Goal: Connect with others: Connect with others

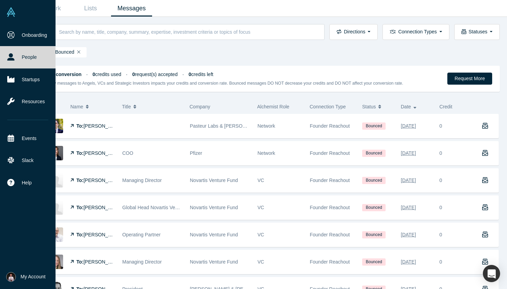
scroll to position [117, 0]
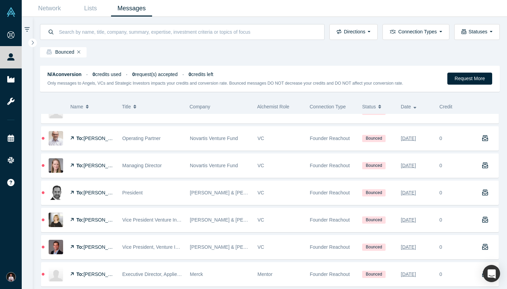
click at [123, 9] on link "Messages" at bounding box center [131, 8] width 41 height 16
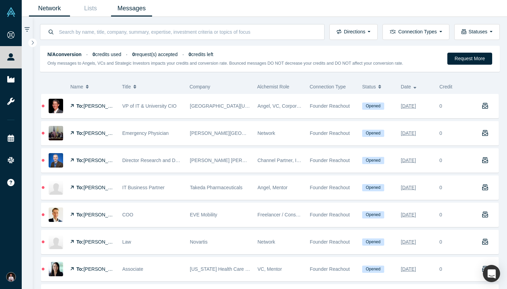
click at [55, 10] on link "Network" at bounding box center [49, 8] width 41 height 16
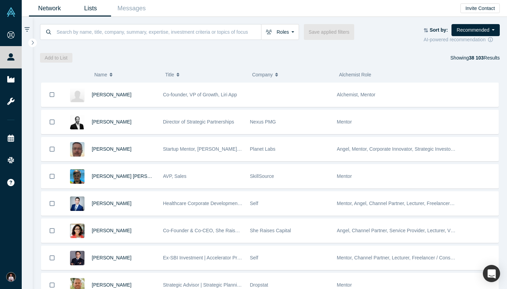
click at [86, 10] on link "Lists" at bounding box center [90, 8] width 41 height 16
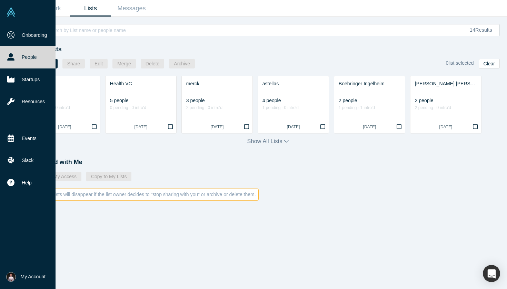
click at [6, 11] on img at bounding box center [11, 12] width 10 height 10
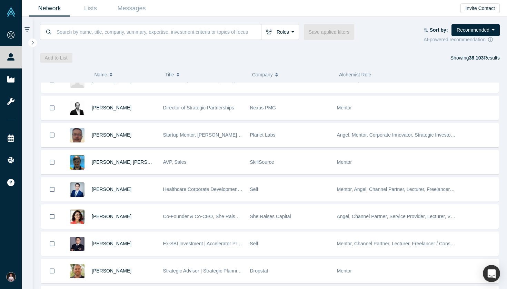
scroll to position [10, 0]
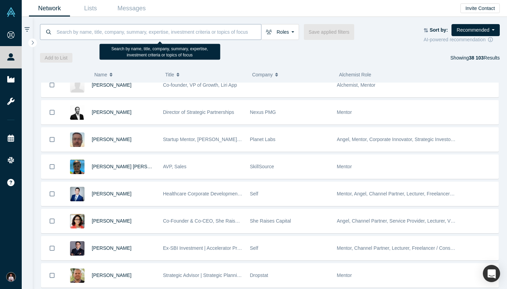
click at [177, 35] on input at bounding box center [158, 32] width 205 height 16
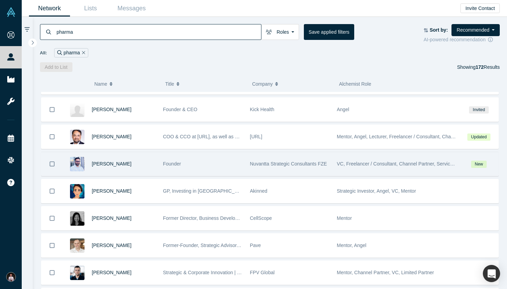
scroll to position [22, 0]
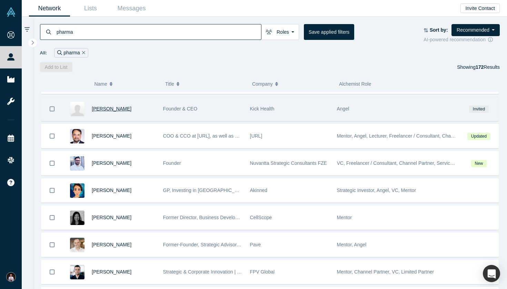
type input "pharma"
click at [101, 111] on span "[PERSON_NAME]" at bounding box center [112, 109] width 40 height 6
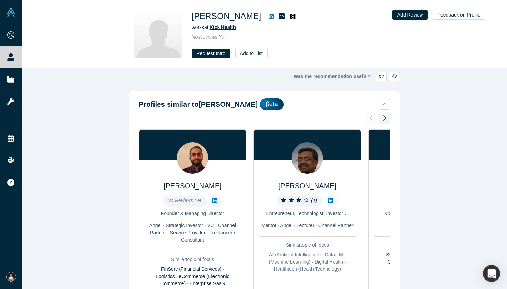
click at [218, 26] on span "Kick Health" at bounding box center [223, 27] width 26 height 6
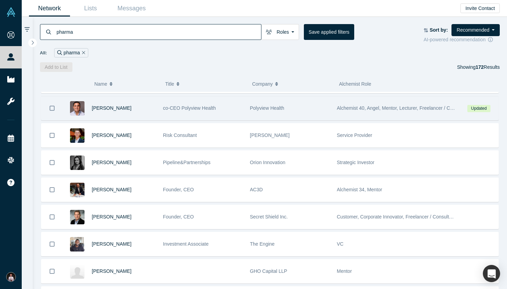
scroll to position [541, 0]
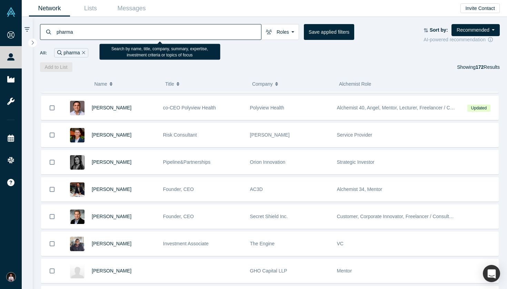
click at [193, 34] on input "pharma" at bounding box center [158, 32] width 205 height 16
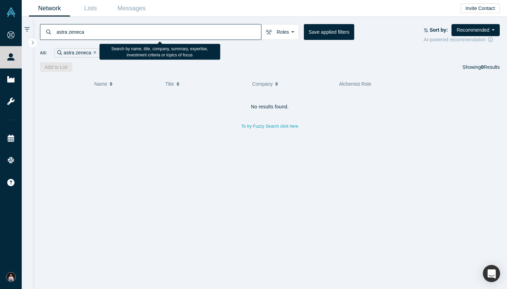
drag, startPoint x: 145, startPoint y: 37, endPoint x: 39, endPoint y: 31, distance: 107.0
click at [39, 31] on div "astra zeneca Roles Founders Mentors Angels VCs Corporate Innovator Service Prov…" at bounding box center [270, 44] width 474 height 55
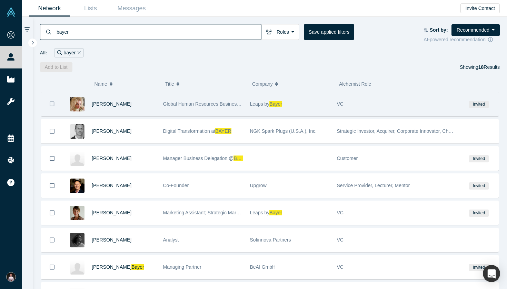
click at [79, 106] on img at bounding box center [77, 104] width 14 height 14
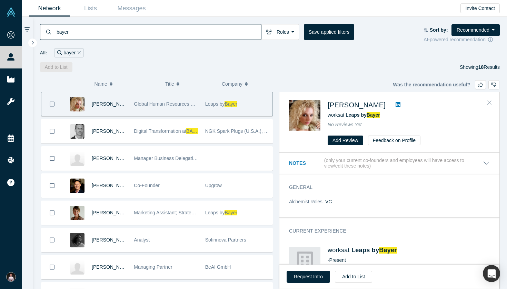
click at [490, 103] on icon "Close" at bounding box center [489, 103] width 4 height 6
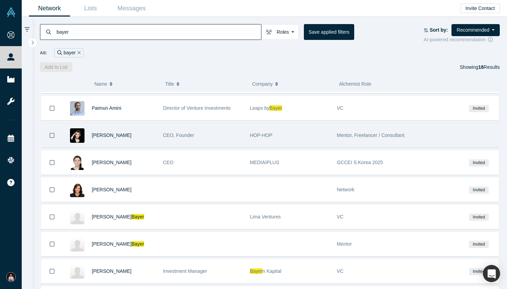
scroll to position [282, 0]
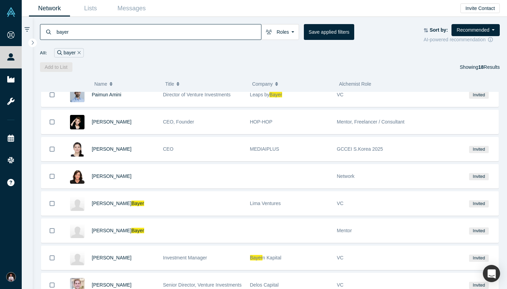
click at [182, 32] on input "bayer" at bounding box center [158, 32] width 205 height 16
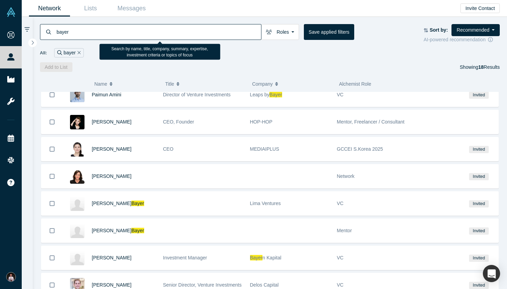
click at [182, 32] on input "bayer" at bounding box center [158, 32] width 205 height 16
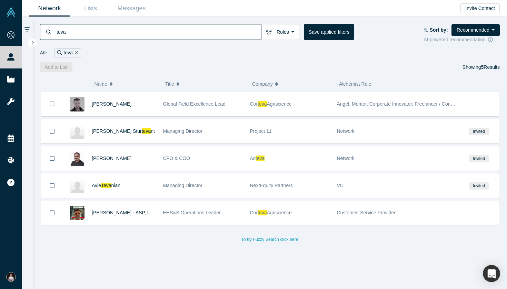
click at [170, 32] on input "teva" at bounding box center [158, 32] width 205 height 16
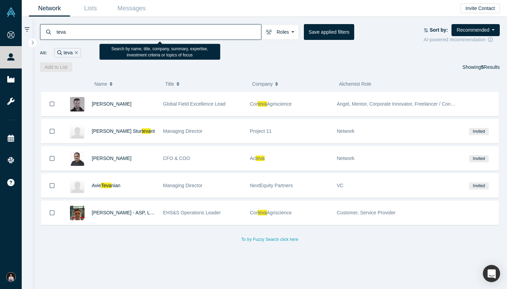
click at [170, 32] on input "teva" at bounding box center [158, 32] width 205 height 16
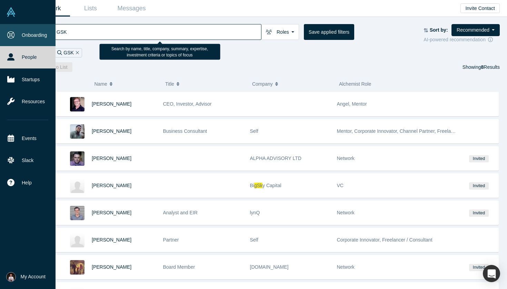
drag, startPoint x: 89, startPoint y: 31, endPoint x: 15, endPoint y: 26, distance: 74.0
click at [15, 26] on div "Onboarding People Startups Resources Events Slack Help Contact Us GDPR My Accou…" at bounding box center [253, 144] width 507 height 289
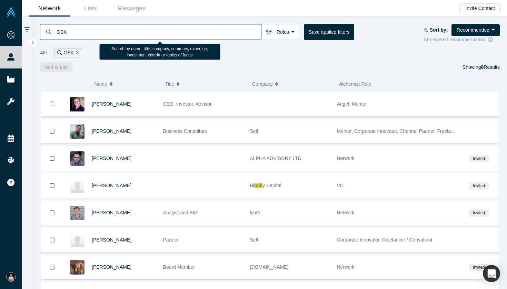
paste input "laxoSmithKline"
type input "GlaxoSmithKline"
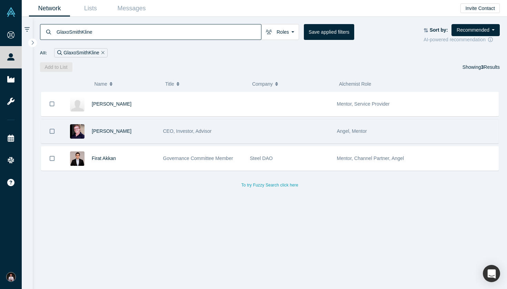
click at [82, 131] on img at bounding box center [77, 131] width 14 height 14
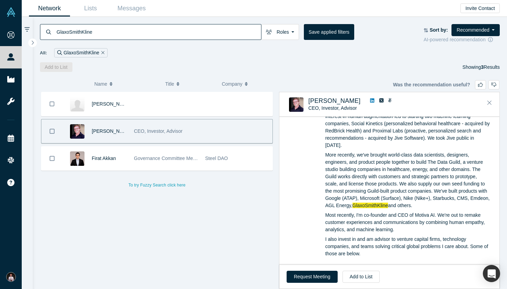
scroll to position [182, 0]
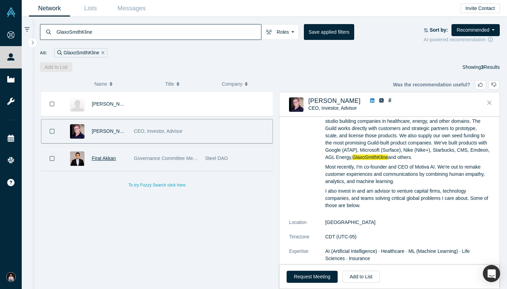
click at [100, 161] on span "Firat Akkan" at bounding box center [104, 159] width 24 height 6
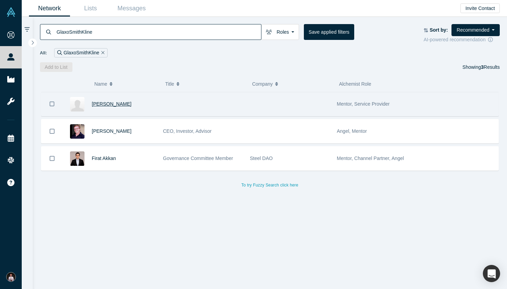
click at [104, 107] on span "[PERSON_NAME]" at bounding box center [112, 104] width 40 height 6
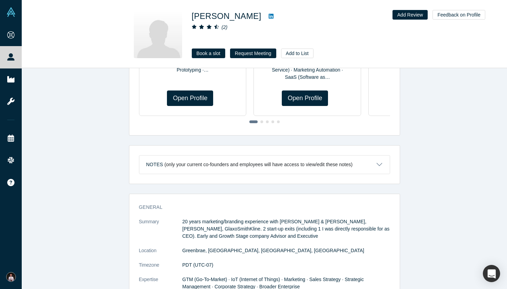
scroll to position [235, 0]
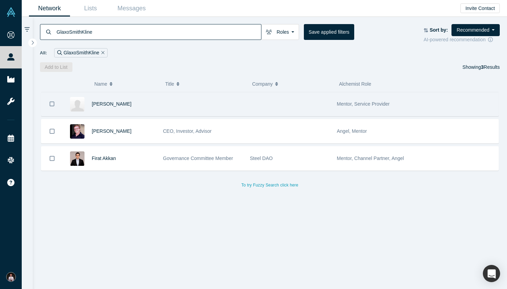
click at [52, 106] on icon "Bookmark" at bounding box center [52, 104] width 5 height 7
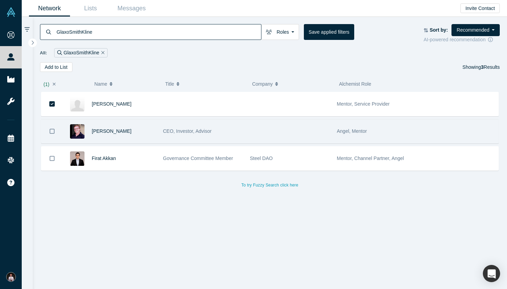
click at [51, 134] on icon "Bookmark" at bounding box center [52, 131] width 5 height 7
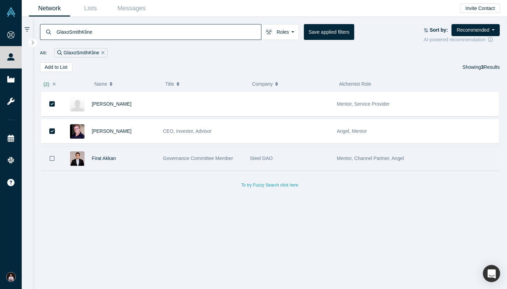
click at [52, 162] on icon "Bookmark" at bounding box center [52, 158] width 5 height 7
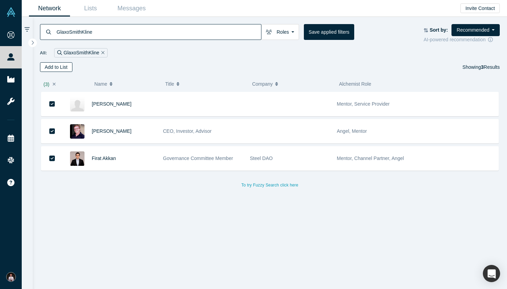
click at [62, 69] on button "Add to List" at bounding box center [56, 67] width 32 height 10
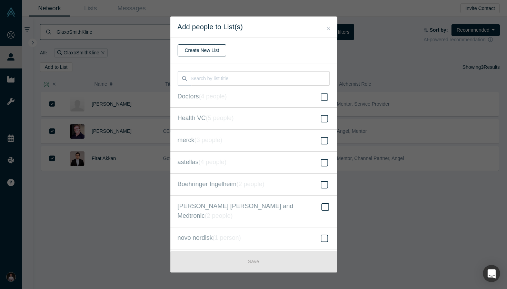
click at [203, 49] on button "Create New List" at bounding box center [201, 50] width 49 height 12
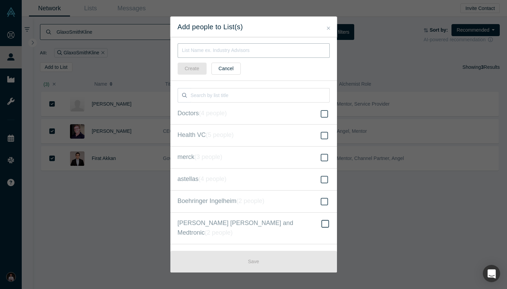
click at [203, 49] on input "text" at bounding box center [253, 50] width 152 height 14
paste input "GlaxoSmithKline"
type input "GlaxoSmithKline new"
click at [194, 69] on button "Create" at bounding box center [191, 69] width 29 height 12
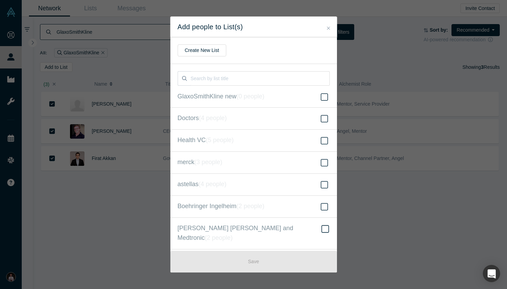
click at [144, 107] on div "Add people to List(s) Create New List GlaxoSmithKline new ( 0 people ) Doctors …" at bounding box center [253, 144] width 507 height 289
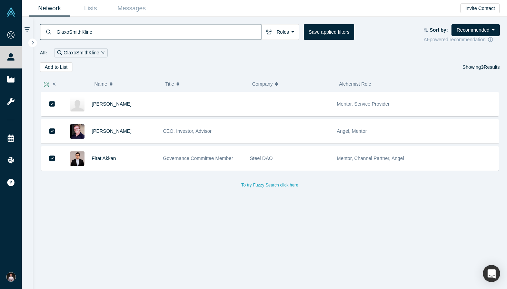
click at [202, 29] on input "GlaxoSmithKline" at bounding box center [158, 32] width 205 height 16
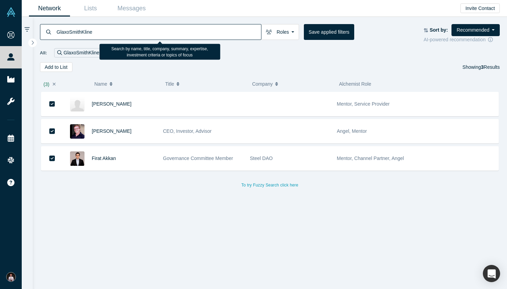
click at [202, 29] on input "GlaxoSmithKline" at bounding box center [158, 32] width 205 height 16
type input "[PERSON_NAME]"
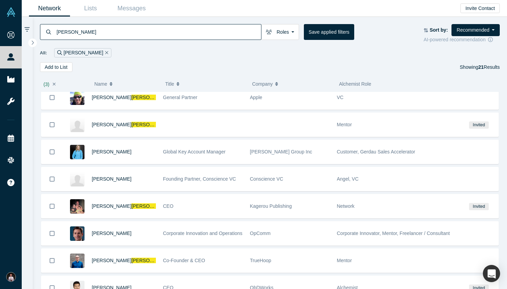
scroll to position [225, 0]
click at [207, 30] on input "[PERSON_NAME]" at bounding box center [158, 32] width 205 height 16
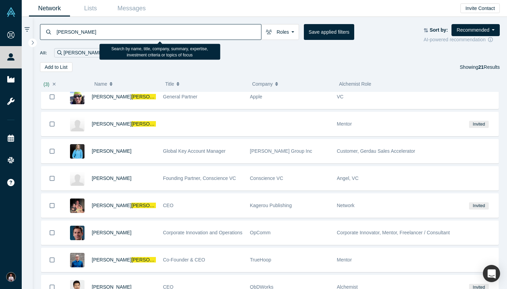
click at [207, 30] on input "[PERSON_NAME]" at bounding box center [158, 32] width 205 height 16
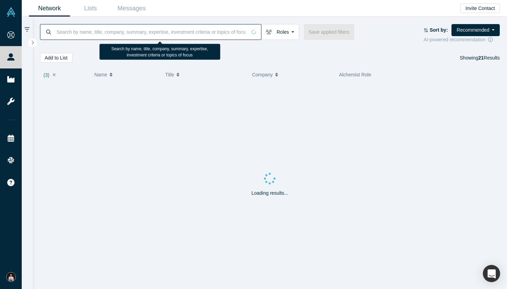
type input "s"
